Goal: Download file/media

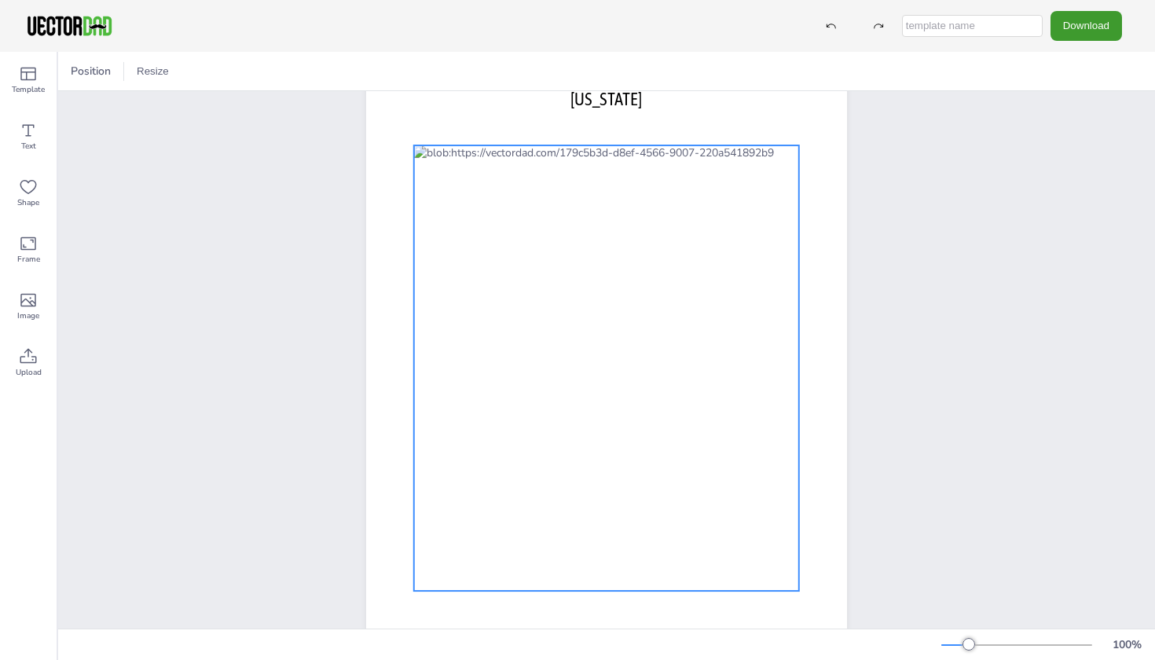
scroll to position [112, 0]
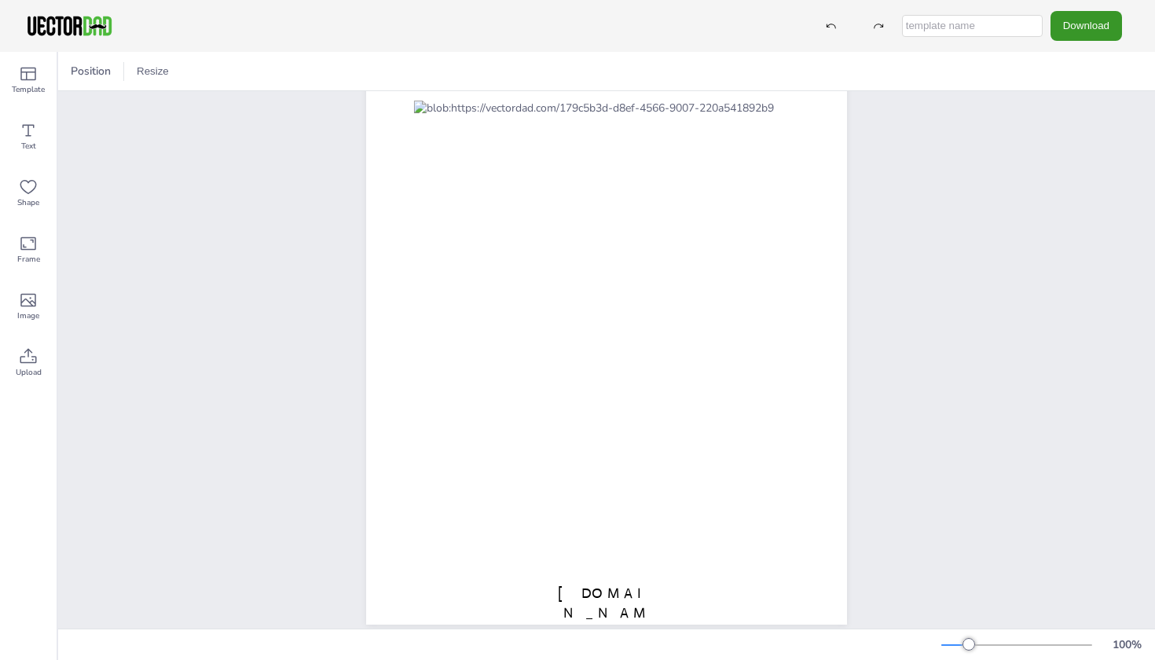
click at [1079, 25] on button "Download" at bounding box center [1085, 25] width 71 height 29
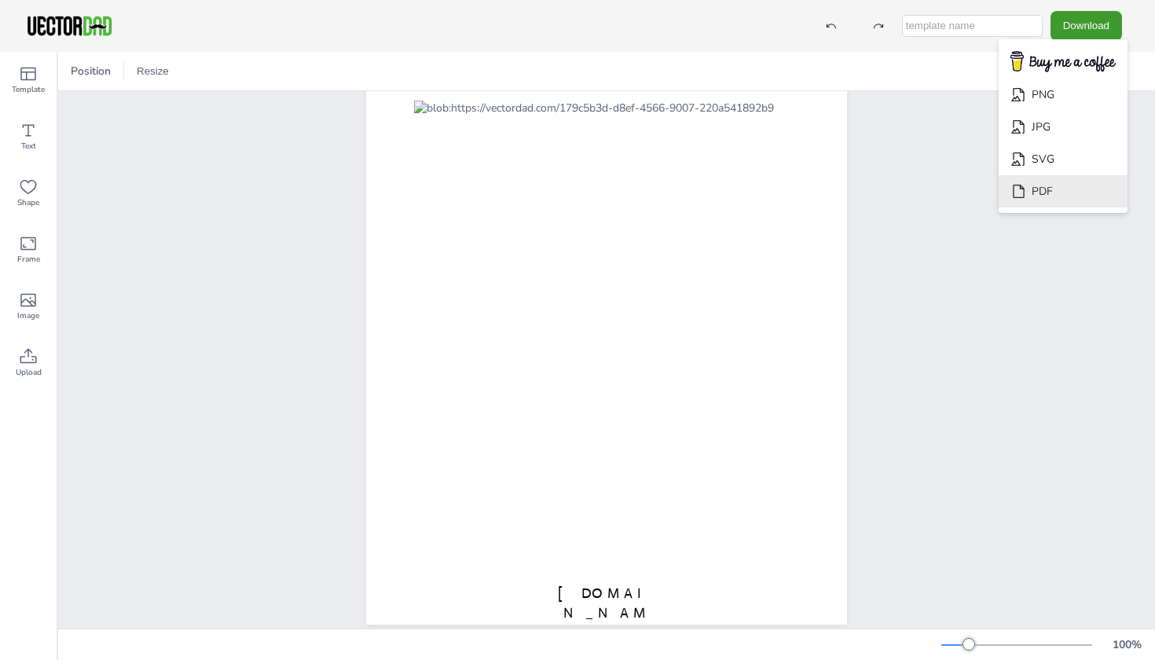
click at [1067, 185] on li "PDF" at bounding box center [1062, 191] width 129 height 32
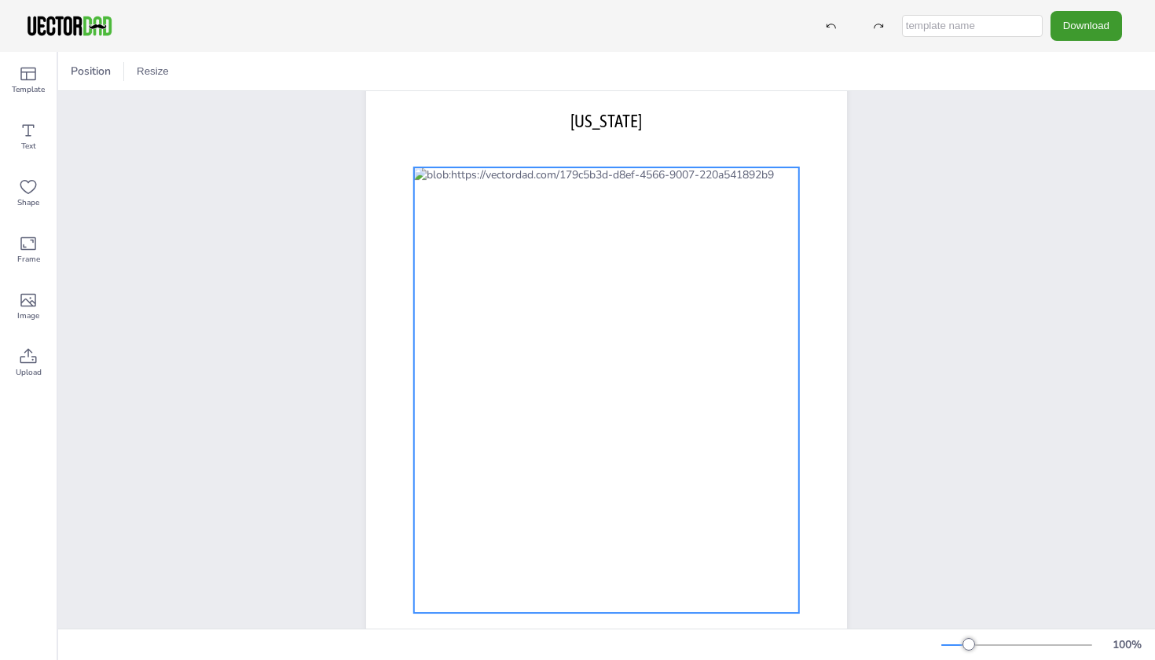
scroll to position [44, 0]
click at [504, 221] on div at bounding box center [606, 390] width 385 height 445
click at [511, 236] on div at bounding box center [606, 390] width 385 height 445
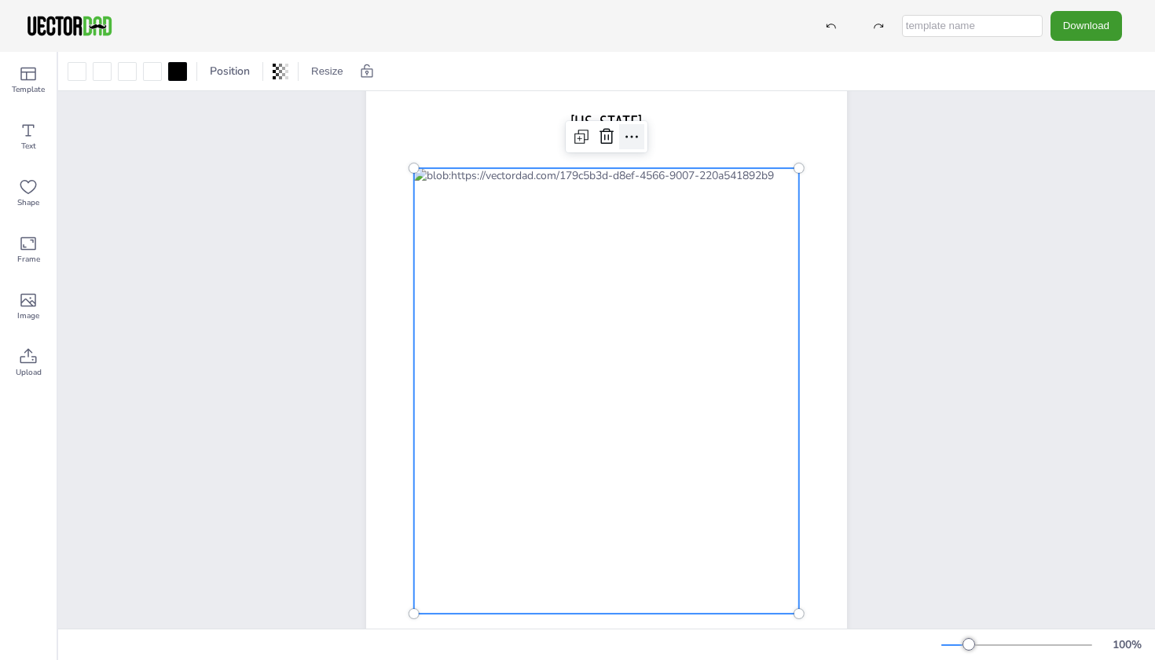
click at [637, 137] on icon at bounding box center [631, 137] width 13 height 2
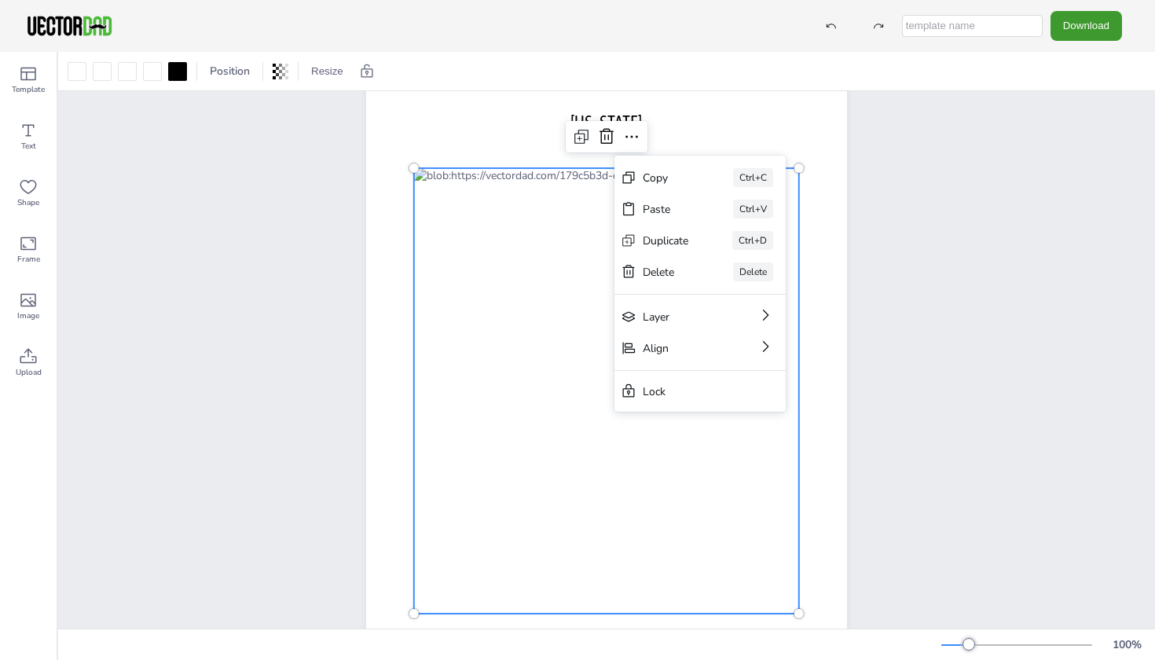
click at [575, 294] on div at bounding box center [606, 390] width 385 height 445
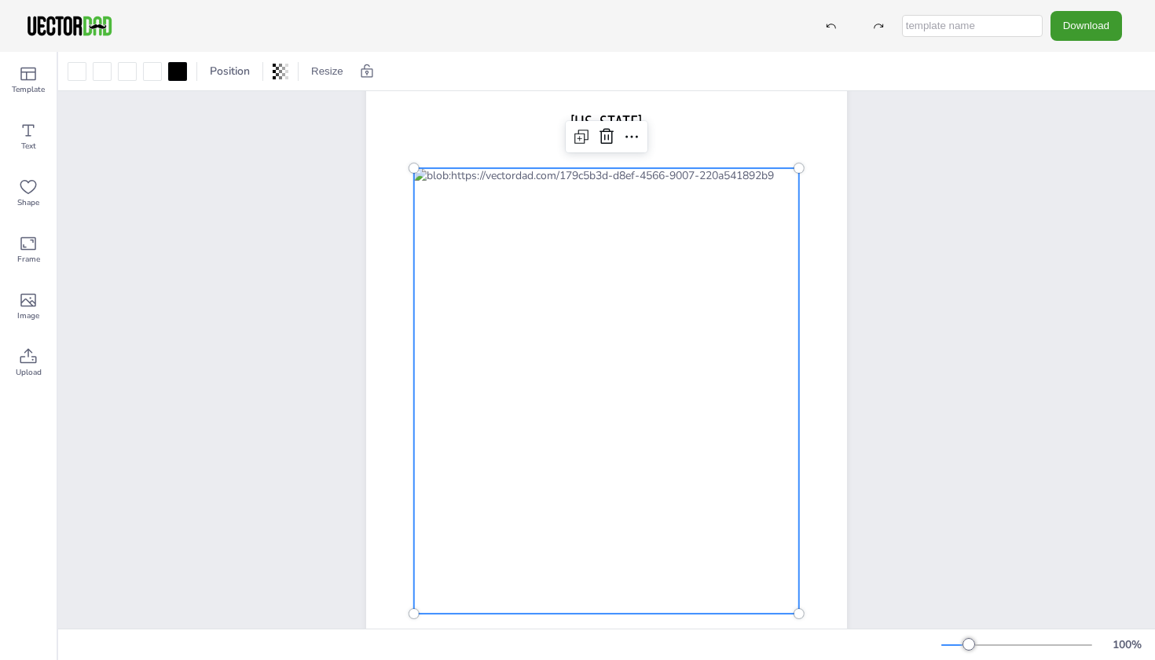
click at [611, 350] on div at bounding box center [606, 390] width 385 height 445
click at [28, 200] on span "Shape" at bounding box center [28, 202] width 22 height 13
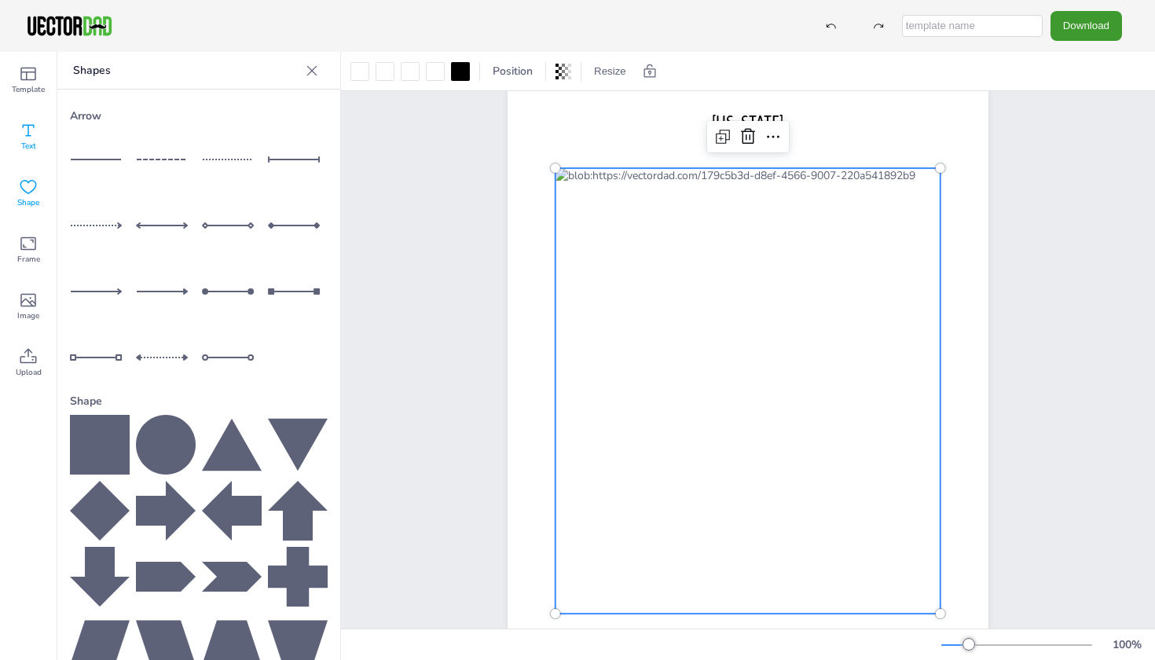
click at [22, 141] on span "Text" at bounding box center [28, 146] width 15 height 13
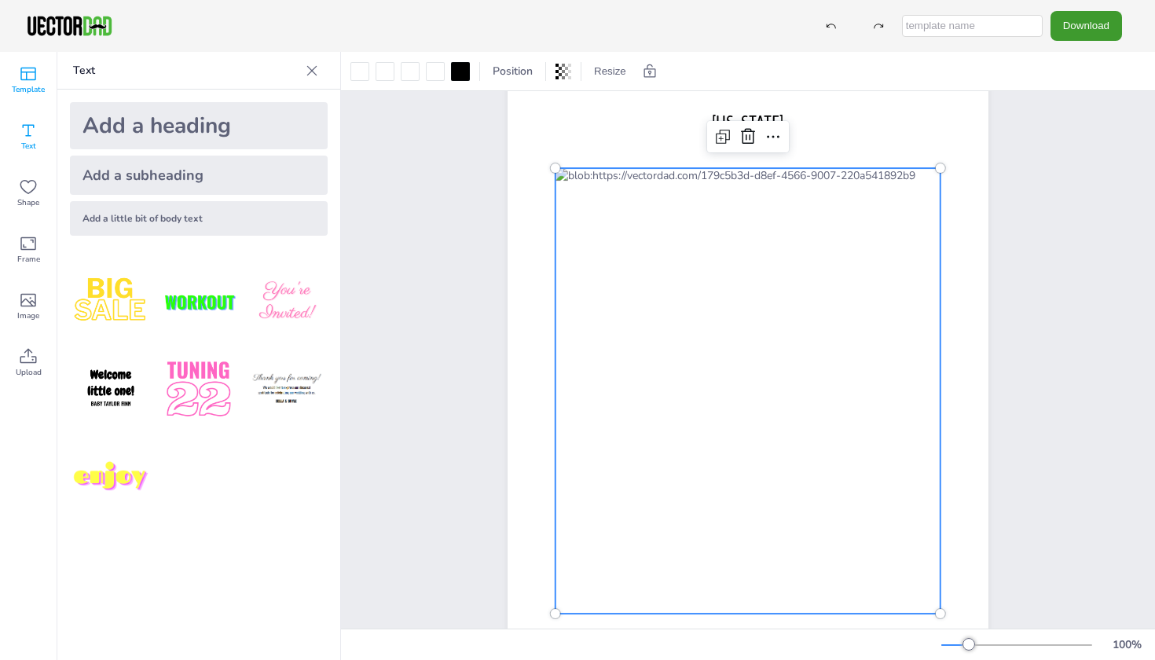
click at [29, 86] on span "Template" at bounding box center [28, 89] width 33 height 13
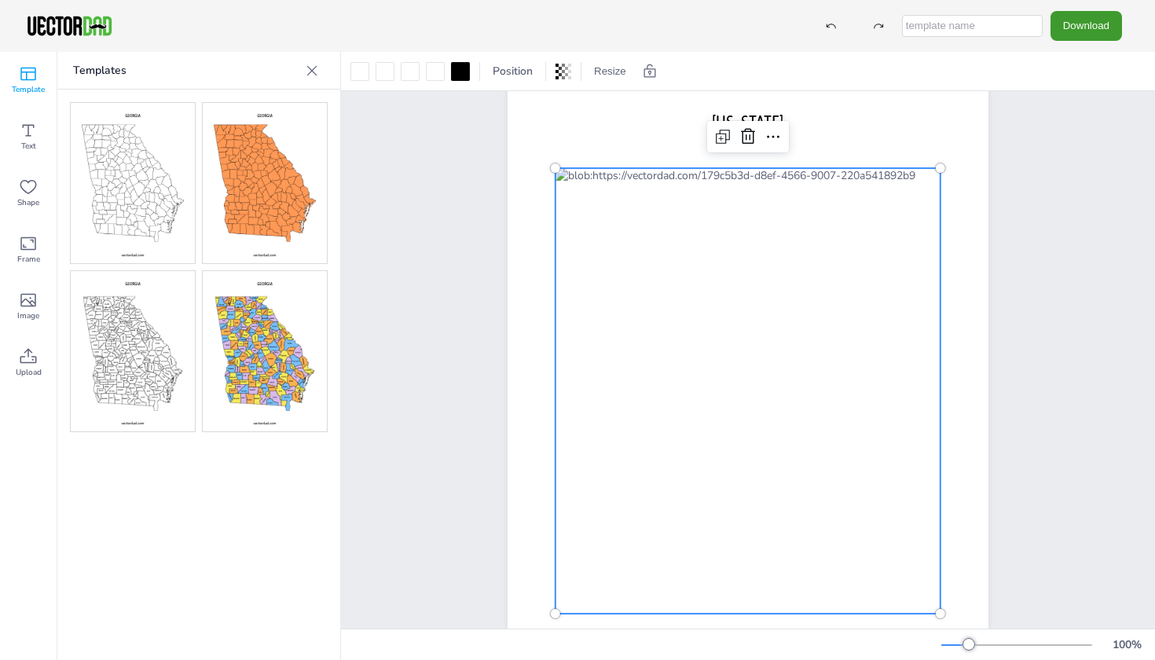
click at [640, 254] on div at bounding box center [747, 390] width 385 height 445
click at [642, 242] on div at bounding box center [747, 390] width 385 height 445
